Goal: Task Accomplishment & Management: Manage account settings

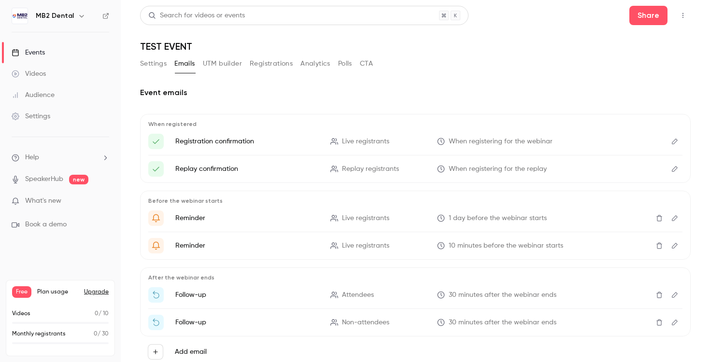
click at [59, 50] on link "Events" at bounding box center [60, 52] width 121 height 21
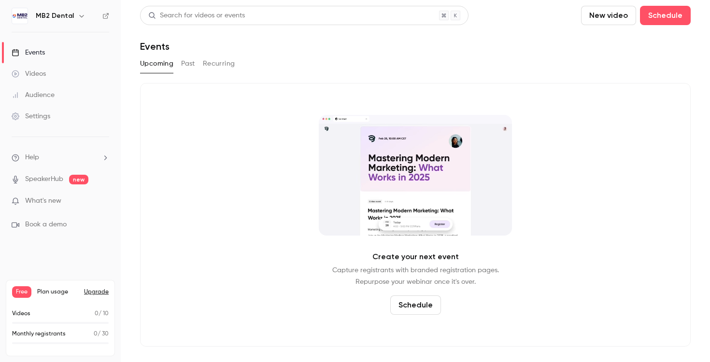
click at [187, 65] on button "Past" at bounding box center [188, 63] width 14 height 15
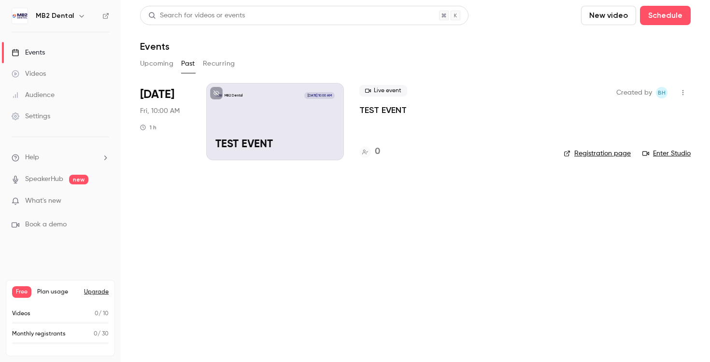
click at [373, 111] on p "TEST EVENT" at bounding box center [382, 110] width 47 height 12
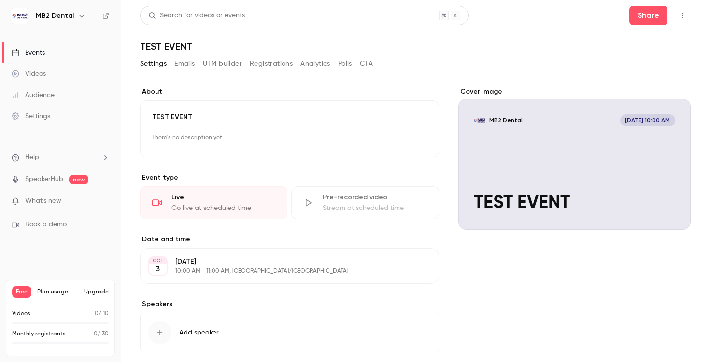
click at [539, 190] on div "Cover image" at bounding box center [574, 158] width 232 height 143
click at [0, 0] on input "MB2 Dental [DATE] 10:00 AM TEST EVENT" at bounding box center [0, 0] width 0 height 0
click at [197, 56] on div "**********" at bounding box center [415, 206] width 550 height 401
click at [182, 65] on button "Emails" at bounding box center [184, 63] width 20 height 15
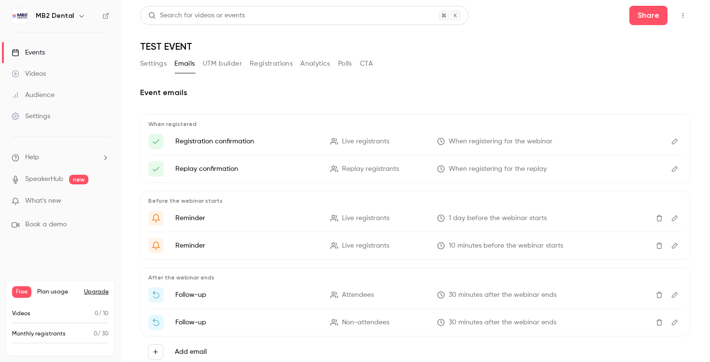
click at [154, 65] on button "Settings" at bounding box center [153, 63] width 27 height 15
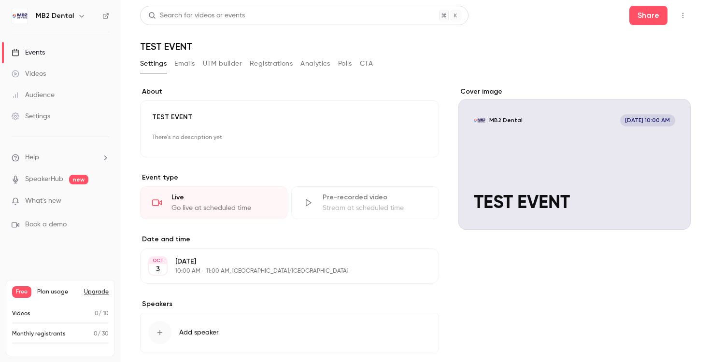
click at [56, 49] on link "Events" at bounding box center [60, 52] width 121 height 21
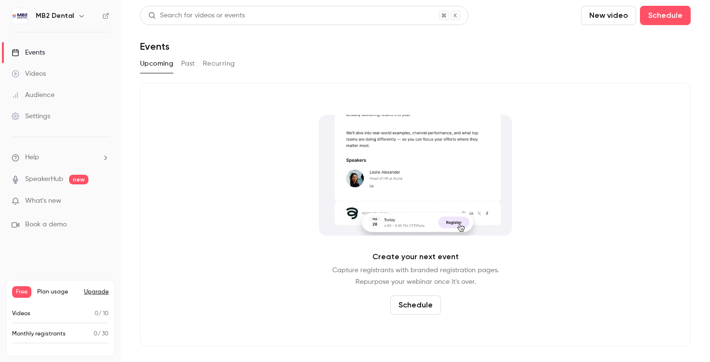
click at [195, 60] on button "Past" at bounding box center [188, 63] width 14 height 15
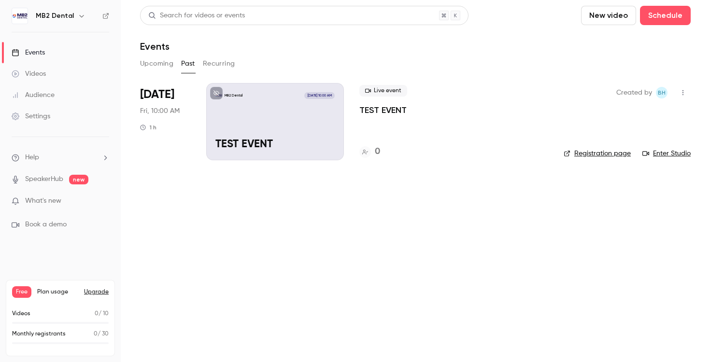
click at [673, 155] on link "Enter Studio" at bounding box center [666, 154] width 48 height 10
click at [64, 113] on link "Settings" at bounding box center [60, 116] width 121 height 21
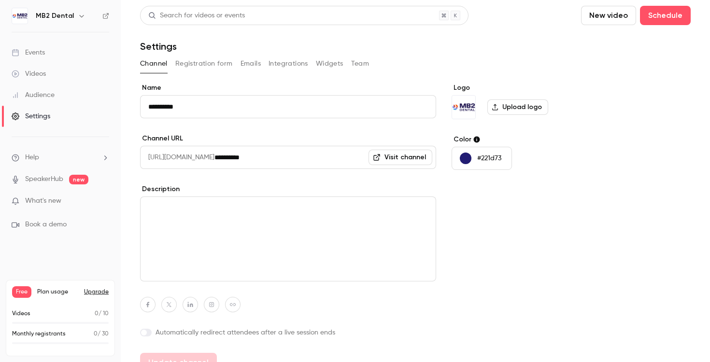
click at [293, 156] on input "**********" at bounding box center [325, 157] width 222 height 23
click at [293, 155] on input "**********" at bounding box center [325, 157] width 222 height 23
click at [204, 73] on div "Channel Registration form Emails Integrations Widgets Team" at bounding box center [415, 65] width 550 height 19
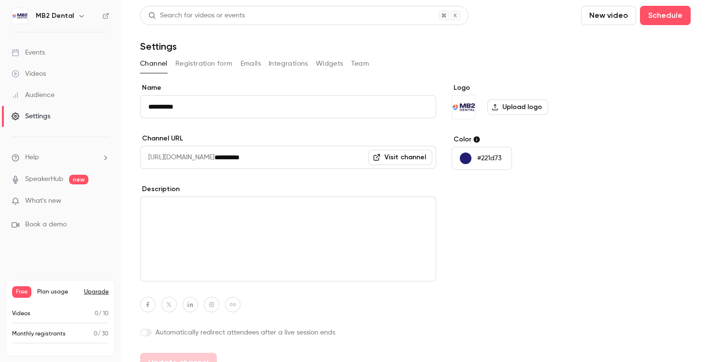
click at [208, 70] on button "Registration form" at bounding box center [203, 63] width 57 height 15
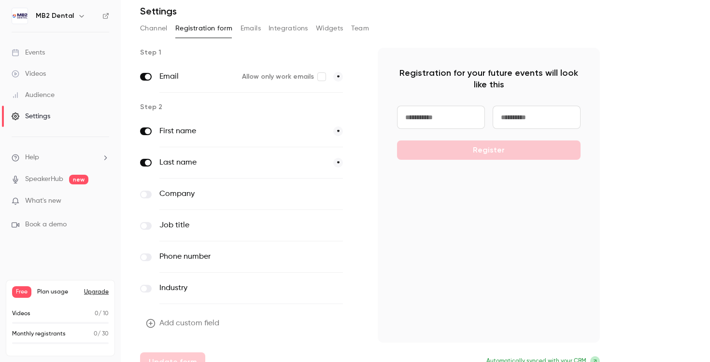
scroll to position [51, 0]
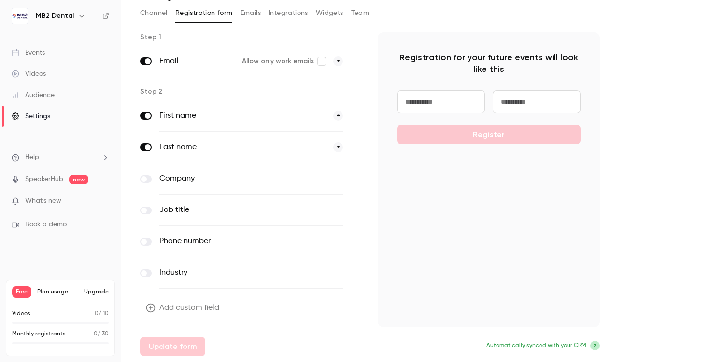
click at [150, 179] on label at bounding box center [146, 179] width 12 height 8
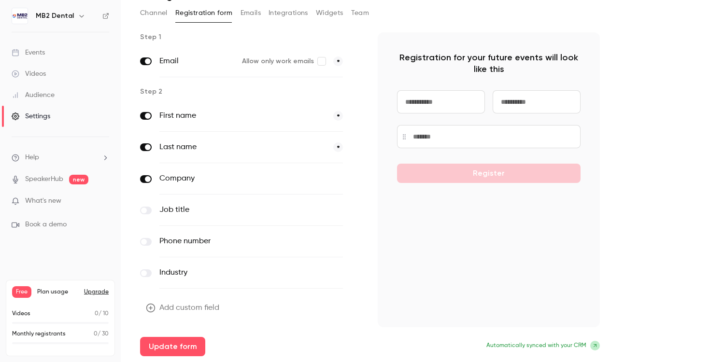
click at [144, 207] on label at bounding box center [146, 211] width 12 height 8
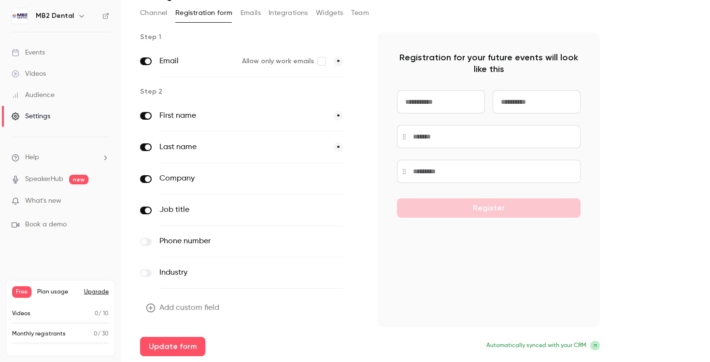
click at [353, 212] on icon "button" at bounding box center [356, 211] width 6 height 6
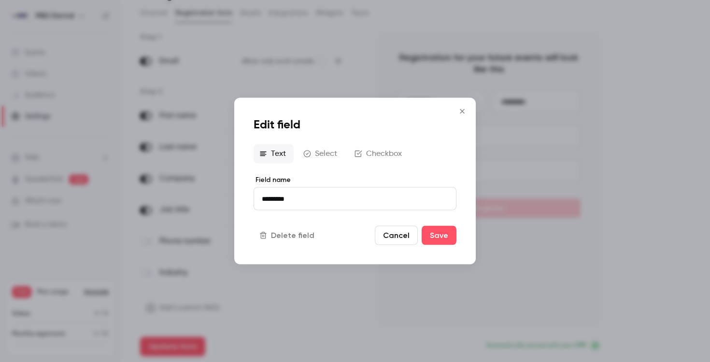
click at [333, 154] on button "Select" at bounding box center [320, 153] width 47 height 19
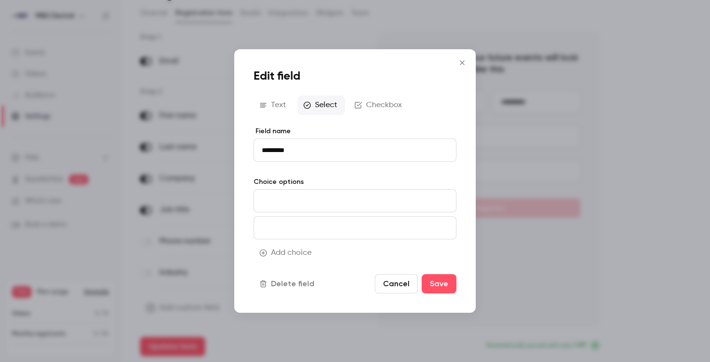
click at [309, 202] on input at bounding box center [354, 200] width 203 height 23
click at [461, 63] on icon "Close" at bounding box center [462, 63] width 12 height 8
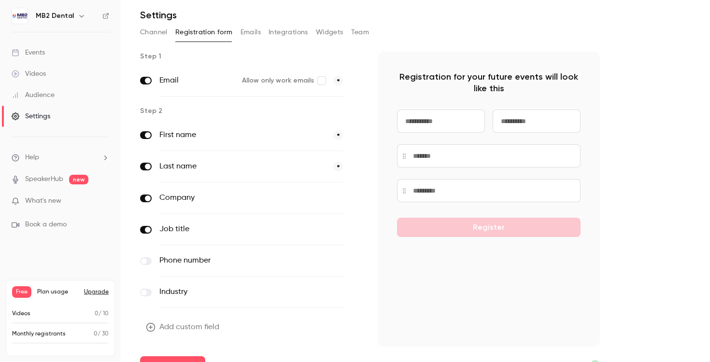
scroll to position [26, 0]
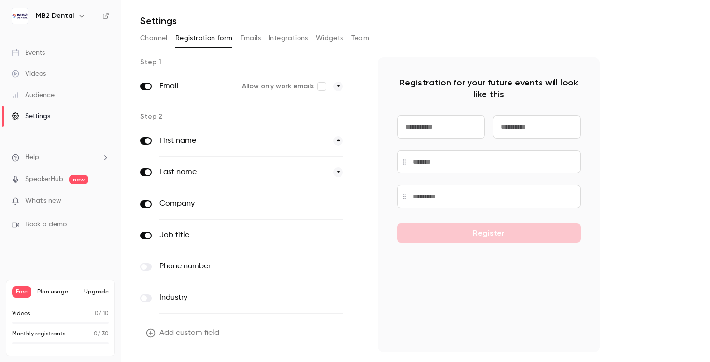
click at [252, 40] on button "Emails" at bounding box center [250, 37] width 20 height 15
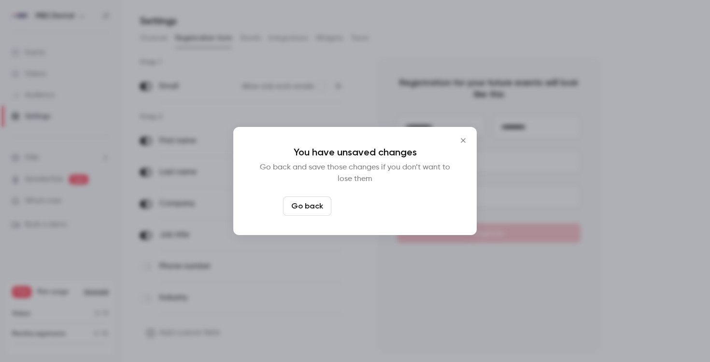
click at [400, 205] on button "Leave page anyway" at bounding box center [381, 205] width 92 height 19
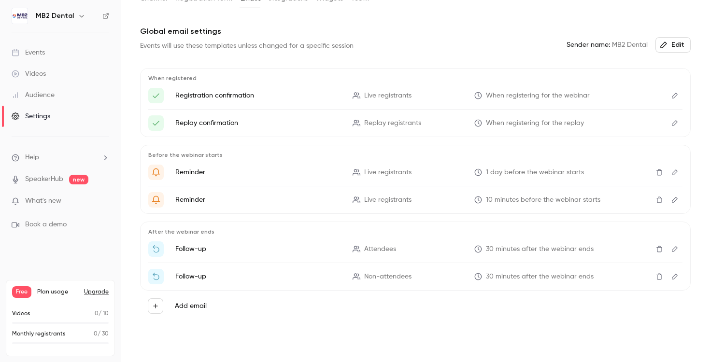
scroll to position [65, 0]
click at [51, 49] on link "Events" at bounding box center [60, 52] width 121 height 21
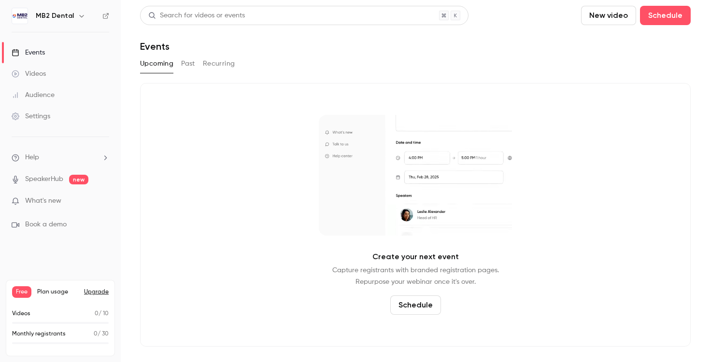
click at [195, 60] on button "Past" at bounding box center [188, 63] width 14 height 15
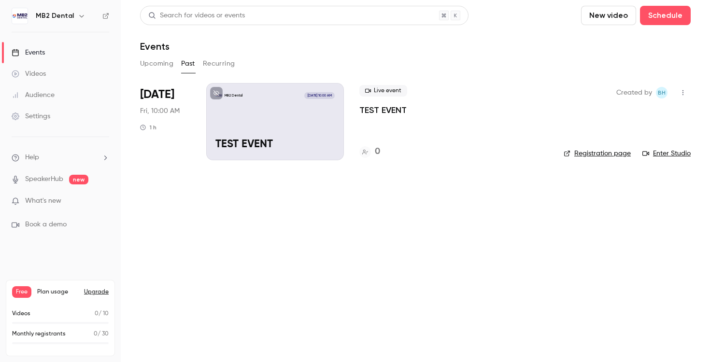
click at [679, 95] on icon "button" at bounding box center [683, 92] width 8 height 7
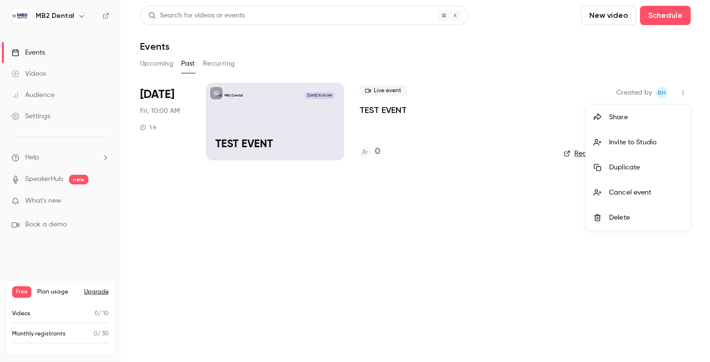
click at [566, 224] on div at bounding box center [355, 181] width 710 height 362
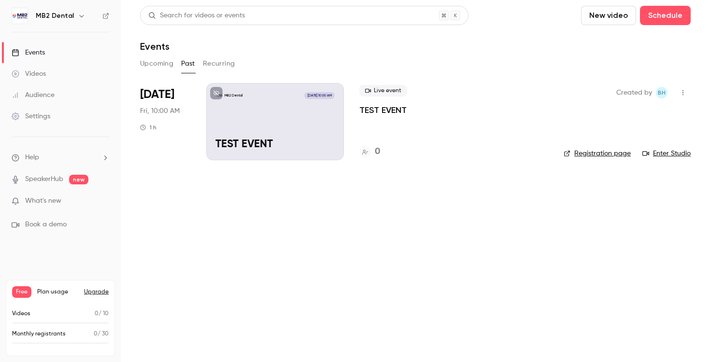
click at [592, 155] on link "Registration page" at bounding box center [596, 154] width 67 height 10
click at [260, 136] on div "MB2 Dental [DATE] 10:00 AM TEST EVENT" at bounding box center [275, 121] width 138 height 77
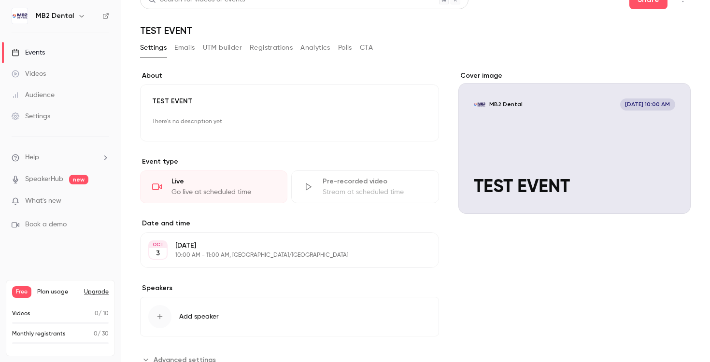
scroll to position [50, 0]
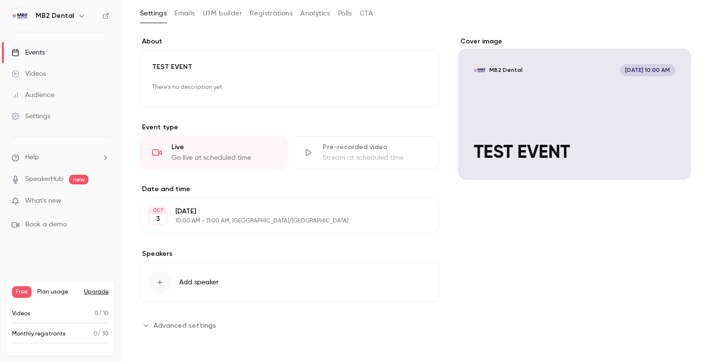
click at [73, 120] on link "Settings" at bounding box center [60, 116] width 121 height 21
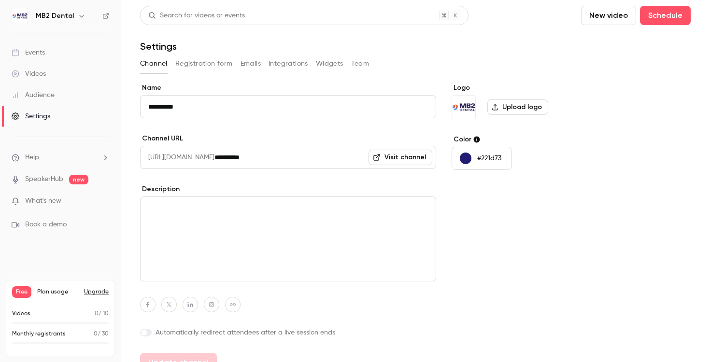
scroll to position [16, 0]
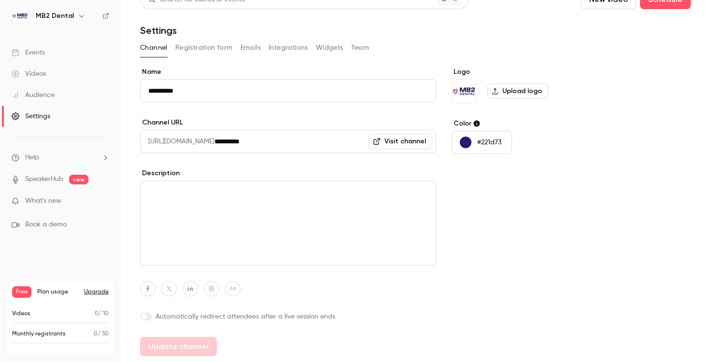
click at [215, 43] on button "Registration form" at bounding box center [203, 47] width 57 height 15
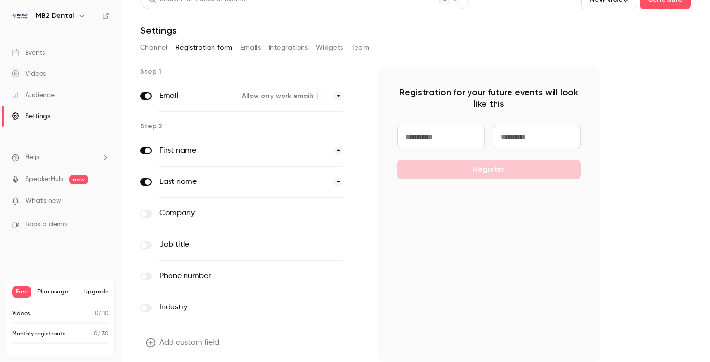
scroll to position [51, 0]
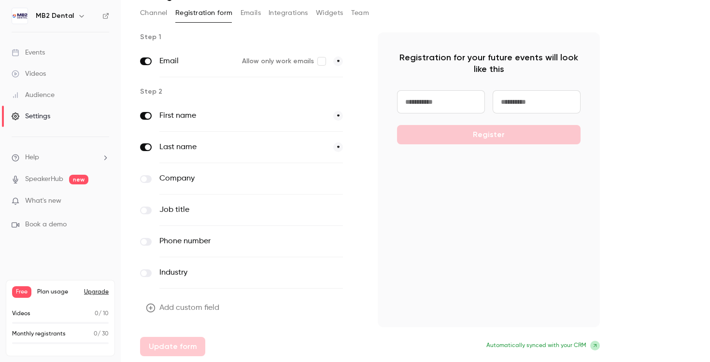
click at [361, 15] on button "Team" at bounding box center [360, 12] width 18 height 15
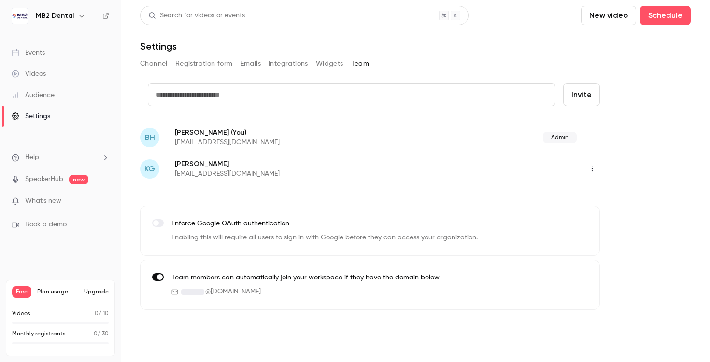
click at [332, 63] on button "Widgets" at bounding box center [330, 63] width 28 height 15
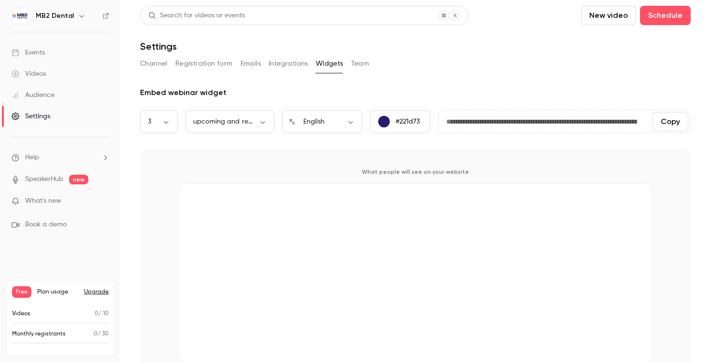
click at [277, 62] on button "Integrations" at bounding box center [288, 63] width 40 height 15
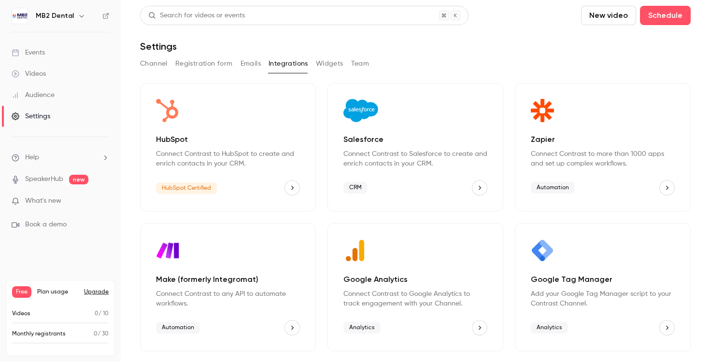
click at [250, 64] on button "Emails" at bounding box center [250, 63] width 20 height 15
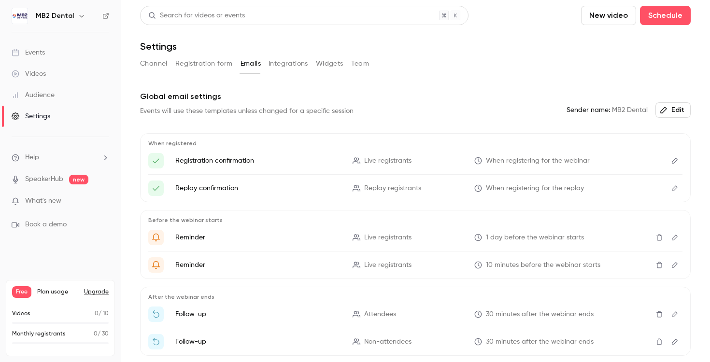
click at [217, 65] on button "Registration form" at bounding box center [203, 63] width 57 height 15
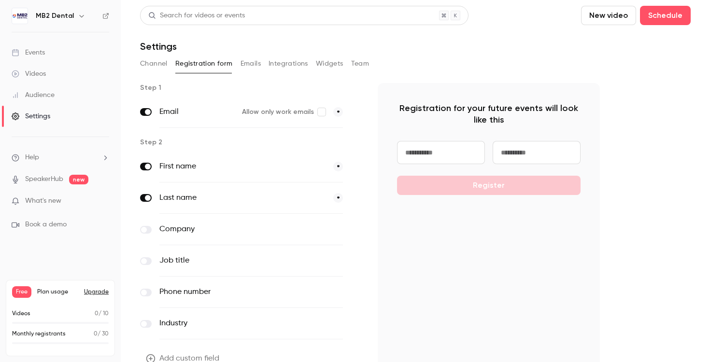
click at [274, 66] on button "Integrations" at bounding box center [288, 63] width 40 height 15
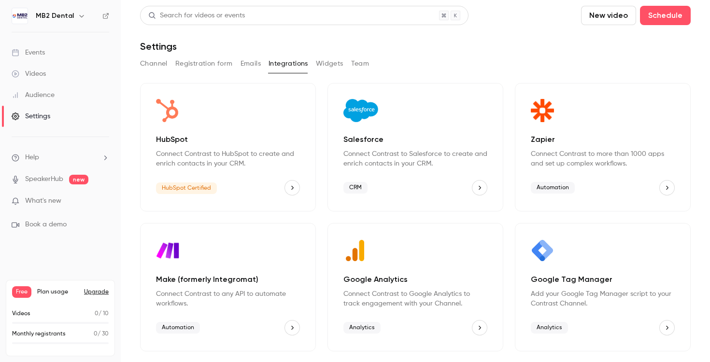
click at [207, 69] on button "Registration form" at bounding box center [203, 63] width 57 height 15
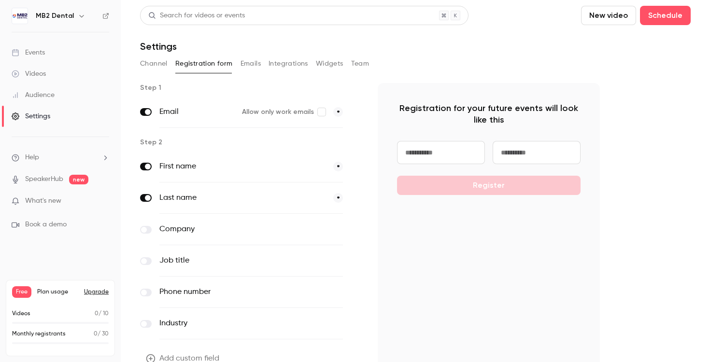
click at [147, 66] on button "Channel" at bounding box center [154, 63] width 28 height 15
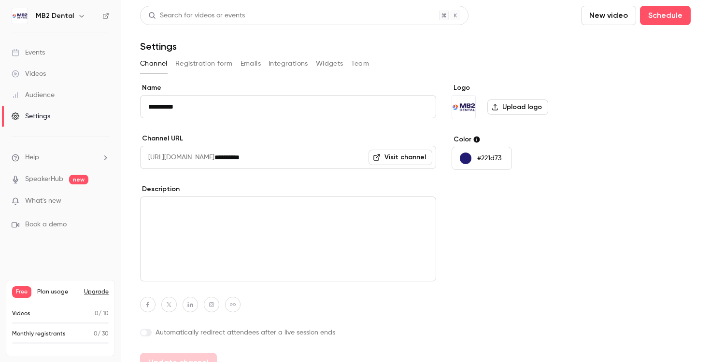
scroll to position [16, 0]
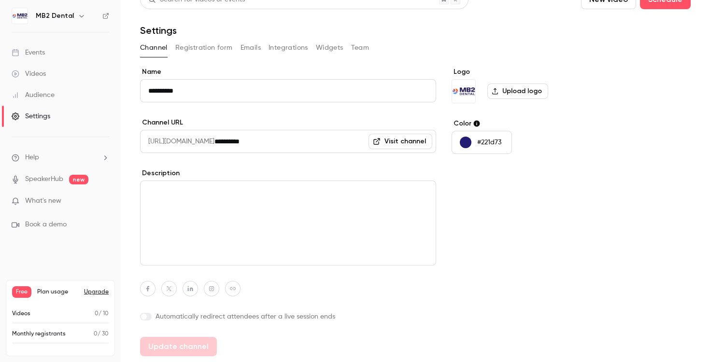
click at [58, 94] on link "Audience" at bounding box center [60, 94] width 121 height 21
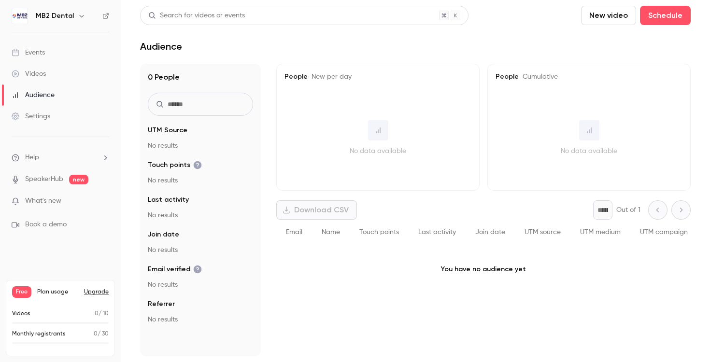
click at [58, 113] on link "Settings" at bounding box center [60, 116] width 121 height 21
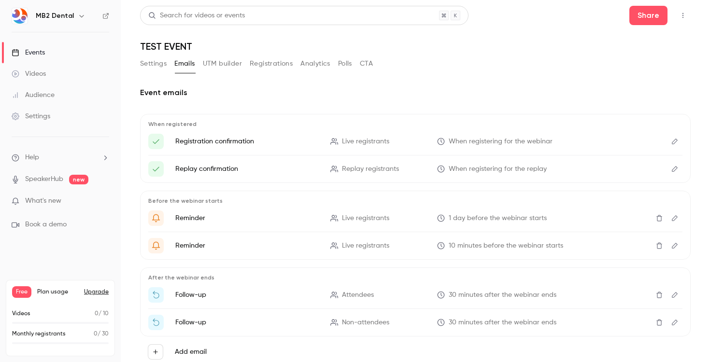
click at [147, 65] on button "Settings" at bounding box center [153, 63] width 27 height 15
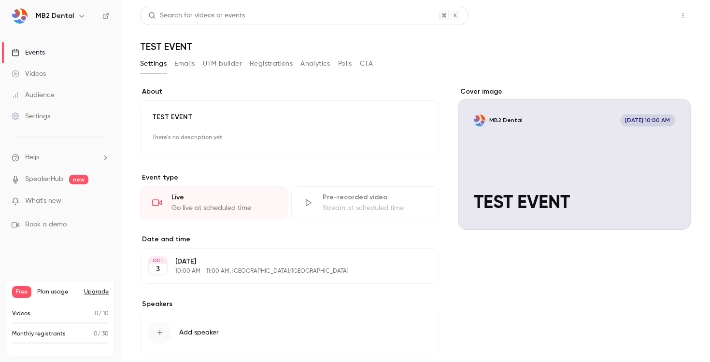
click at [652, 17] on button "Share" at bounding box center [648, 15] width 38 height 19
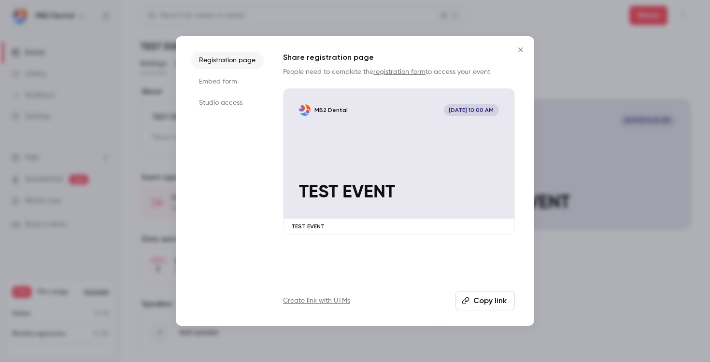
click at [489, 304] on button "Copy link" at bounding box center [484, 300] width 59 height 19
click at [523, 47] on icon "Close" at bounding box center [521, 50] width 12 height 8
